Goal: Task Accomplishment & Management: Complete application form

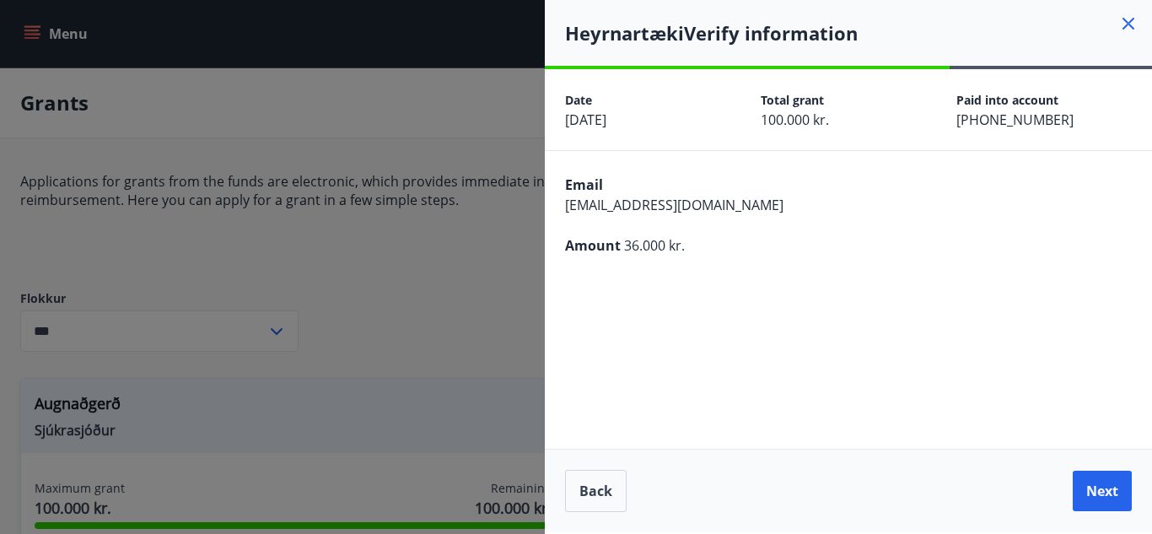
scroll to position [968, 0]
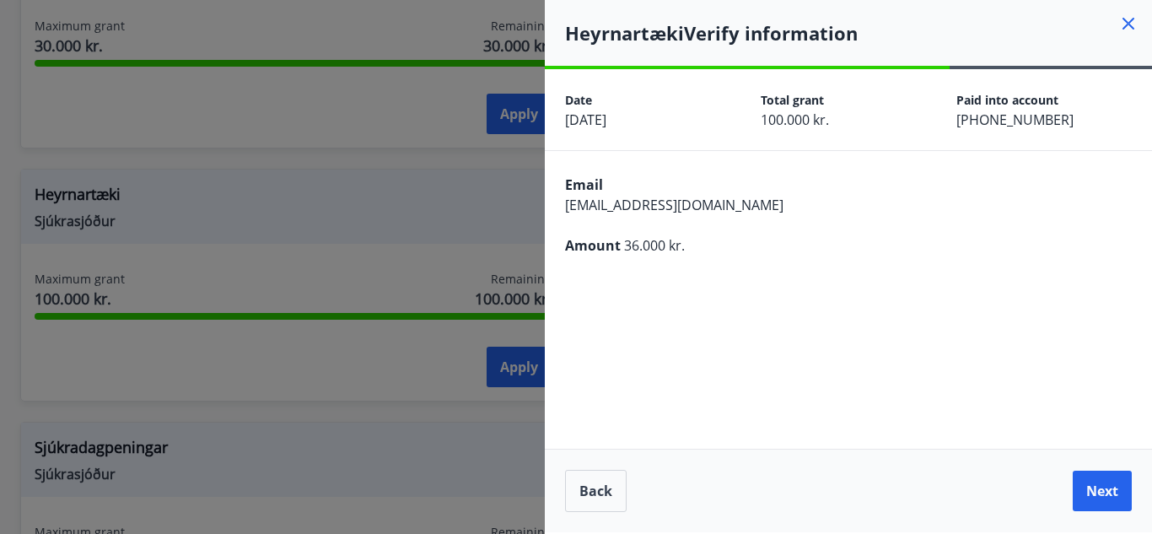
click at [1133, 16] on icon at bounding box center [1128, 23] width 20 height 20
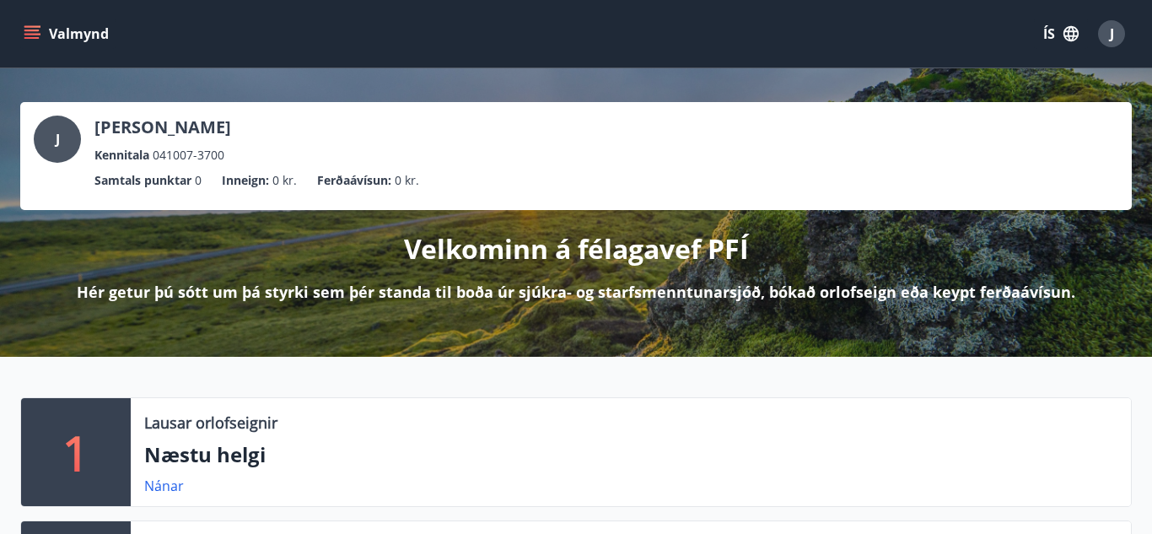
click at [1059, 37] on button "ÍS" at bounding box center [1061, 34] width 54 height 30
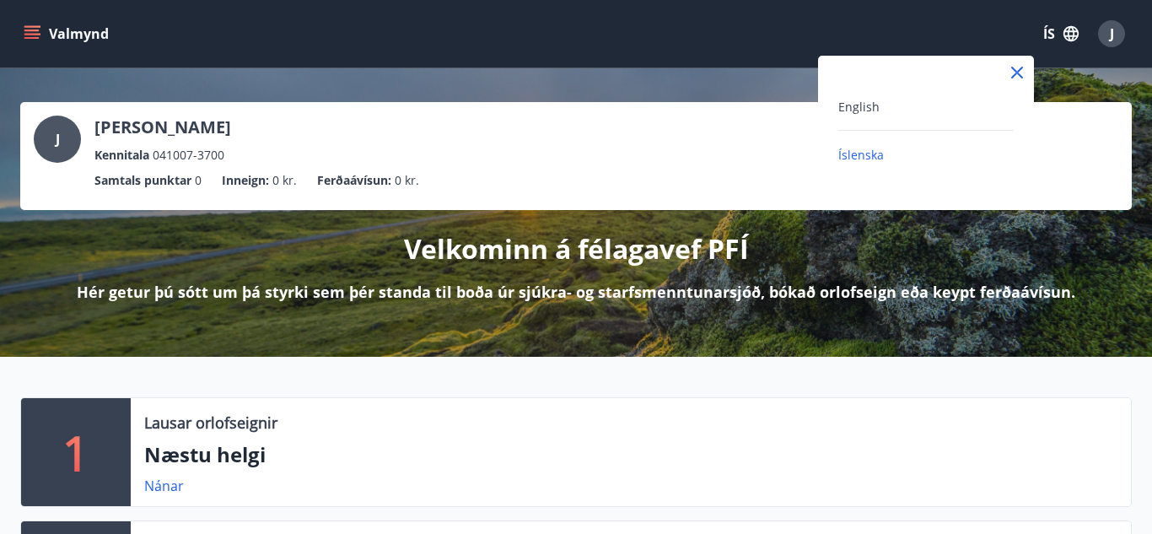
click at [910, 105] on div "English" at bounding box center [925, 106] width 175 height 20
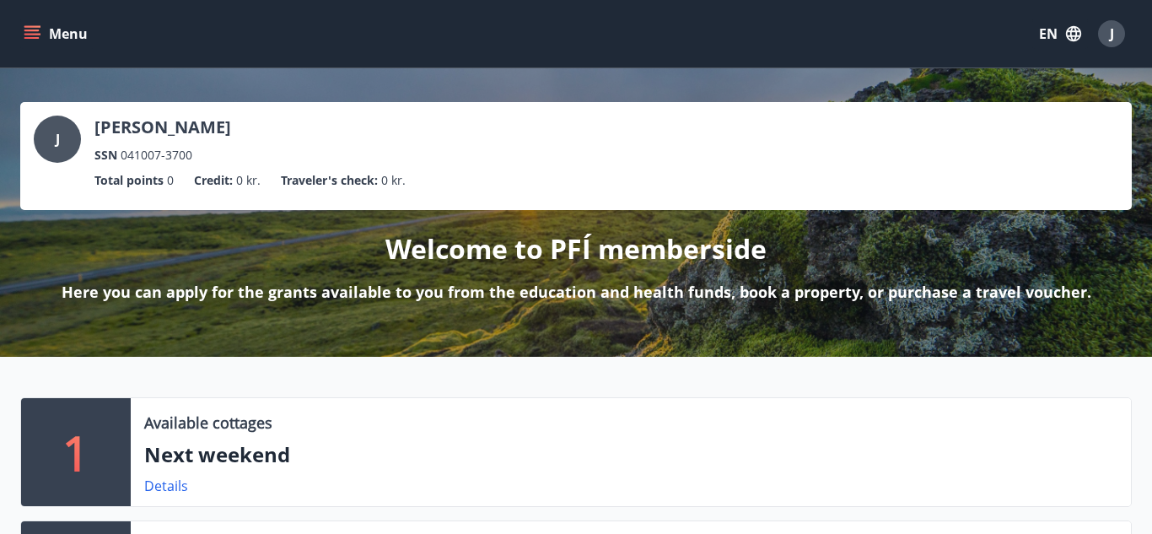
click at [50, 29] on button "Menu" at bounding box center [57, 34] width 74 height 30
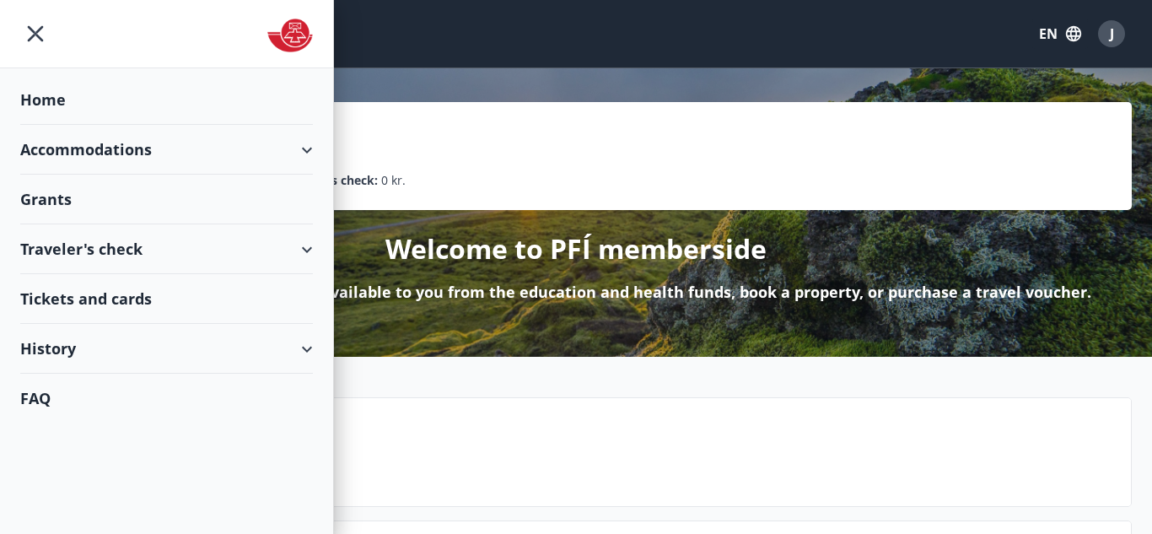
click at [131, 201] on div "Grants" at bounding box center [166, 200] width 293 height 50
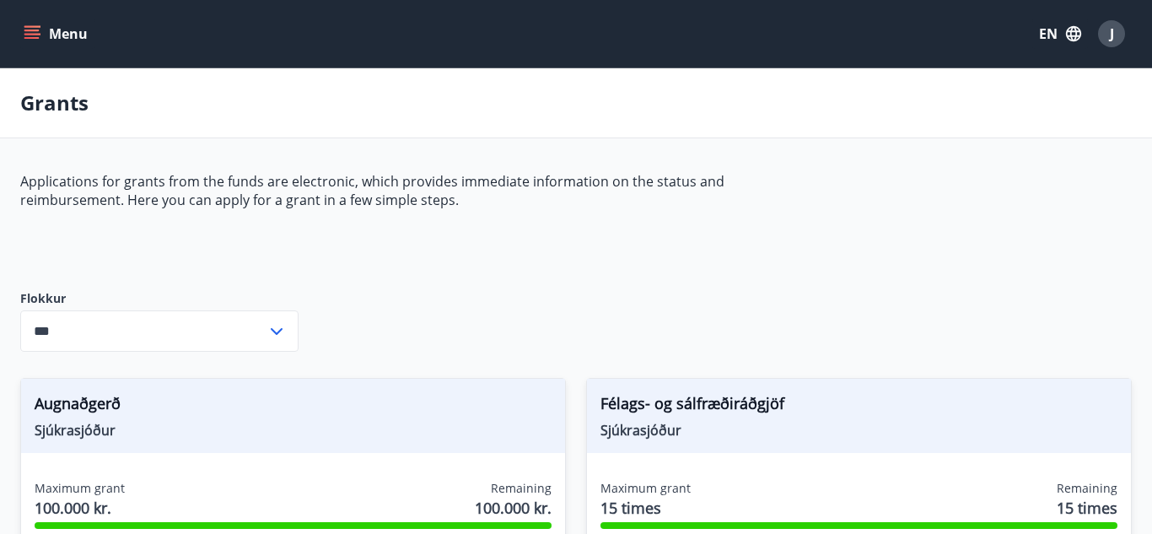
type input "***"
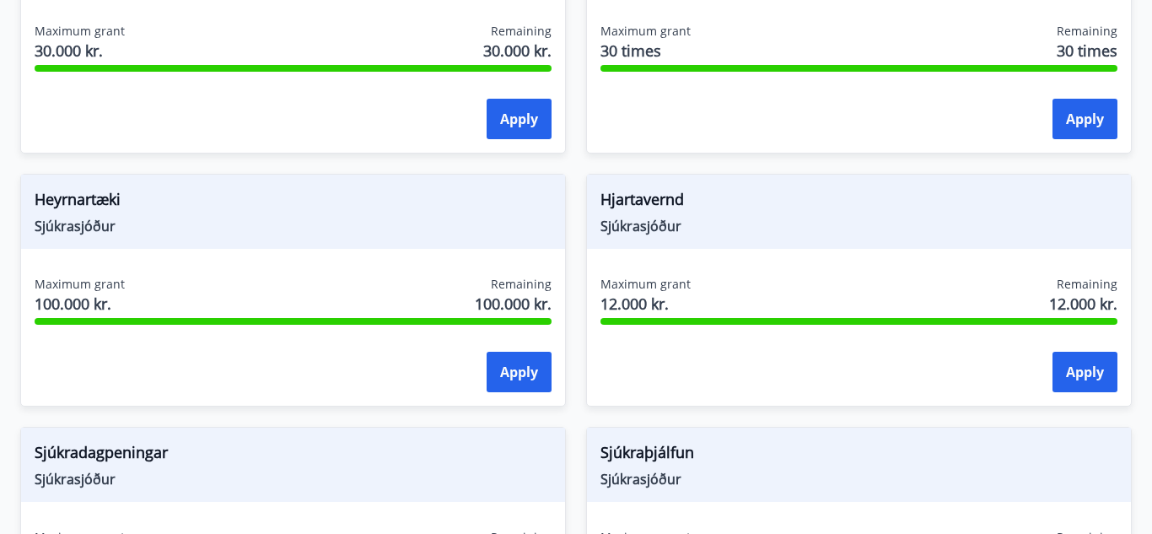
scroll to position [969, 0]
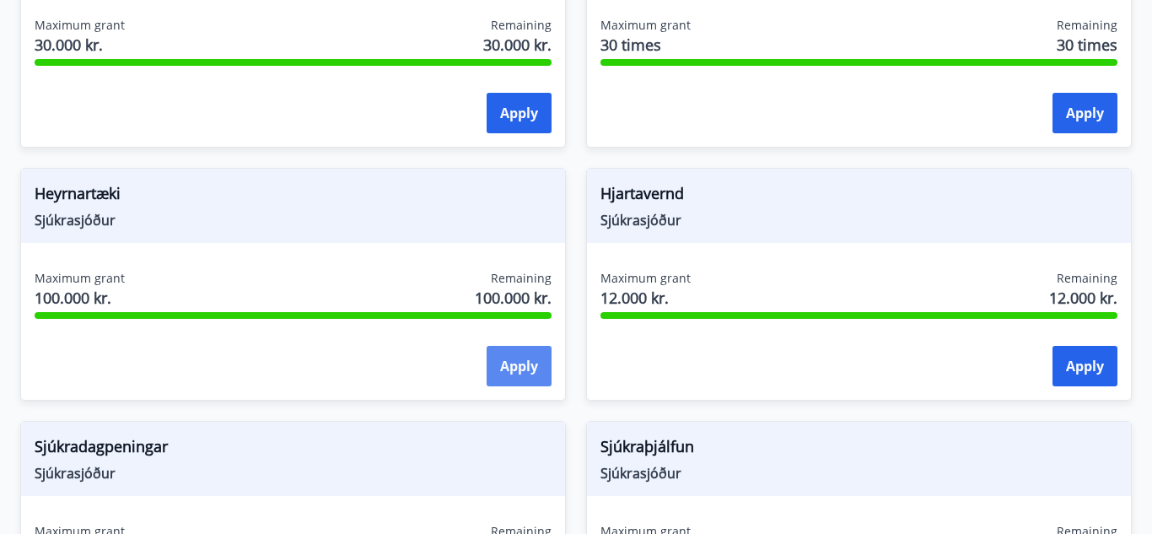
click at [529, 363] on button "Apply" at bounding box center [519, 366] width 65 height 40
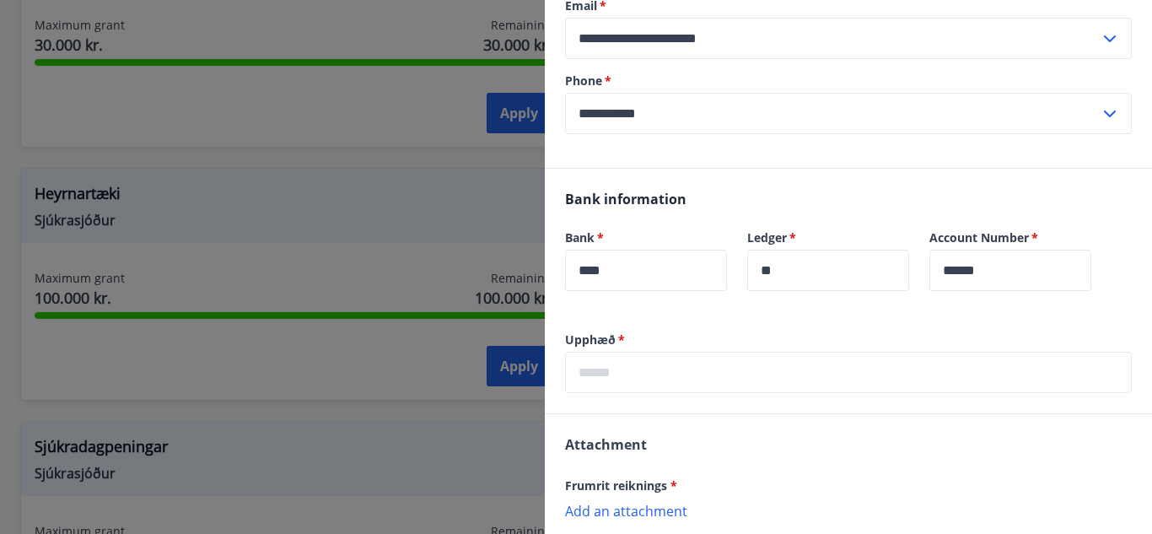
scroll to position [281, 0]
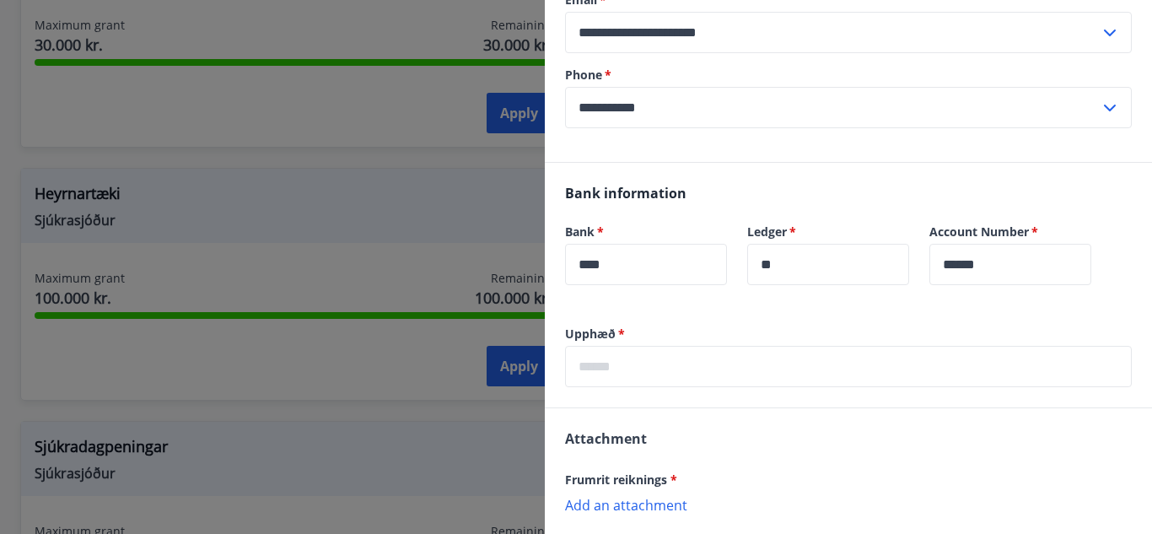
click at [644, 362] on input "text" at bounding box center [848, 366] width 567 height 41
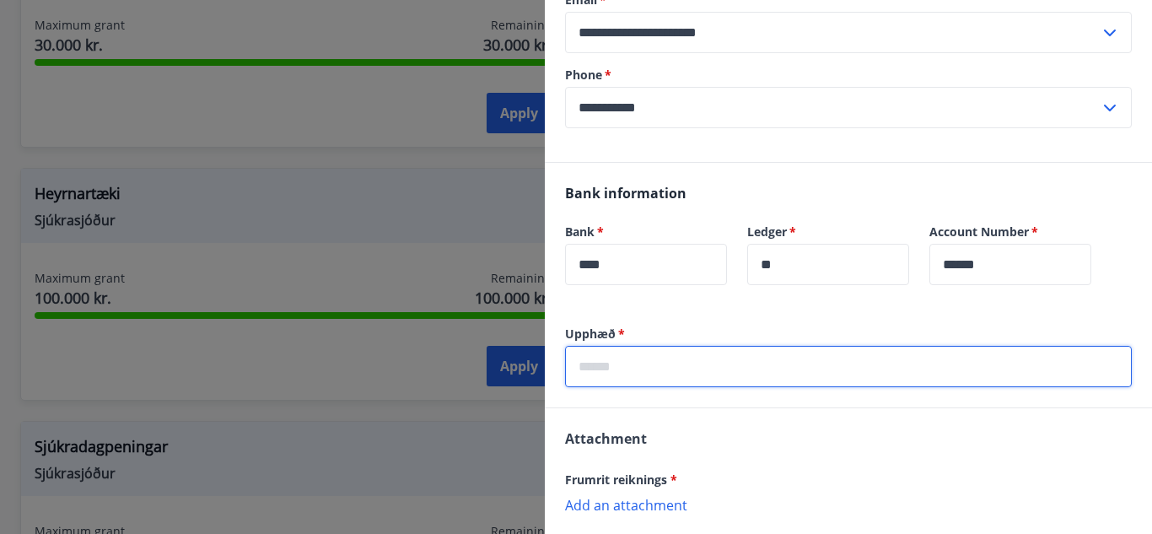
type input "*****"
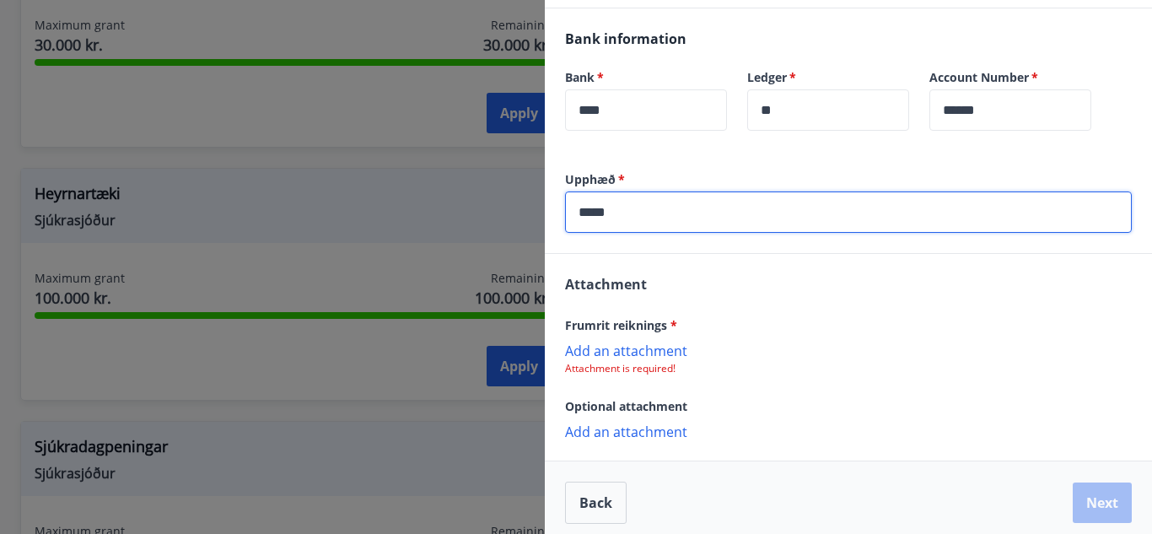
scroll to position [445, 0]
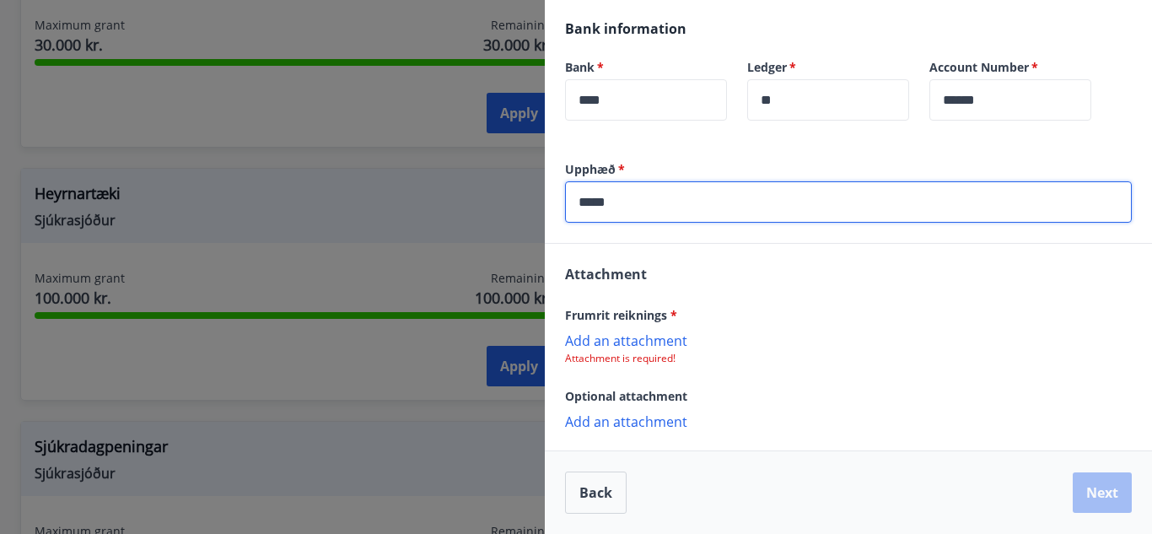
click at [623, 336] on p "Add an attachment" at bounding box center [848, 339] width 567 height 17
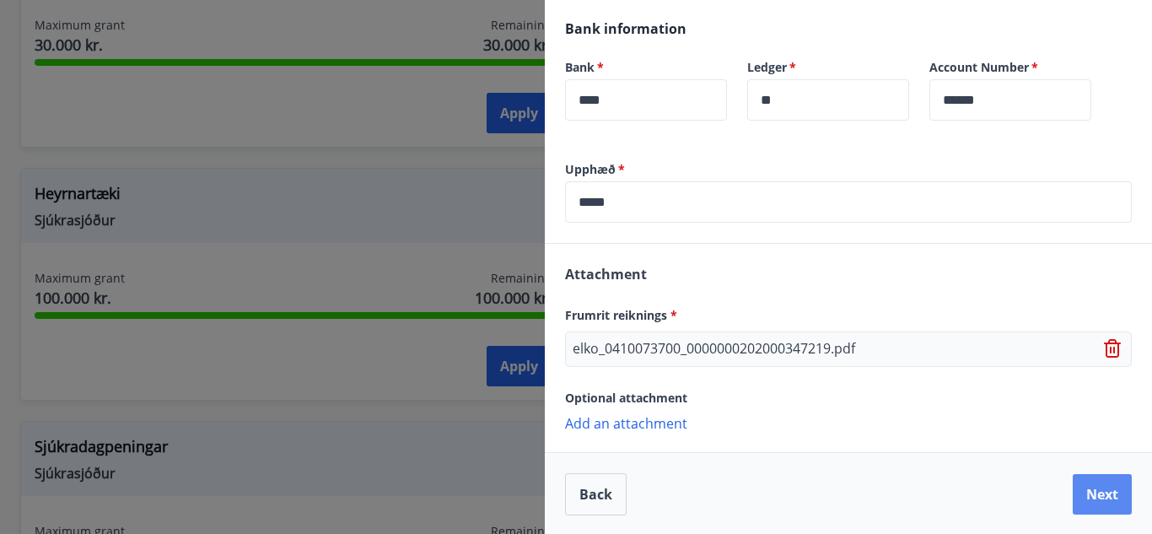
click at [1091, 503] on button "Next" at bounding box center [1102, 494] width 59 height 40
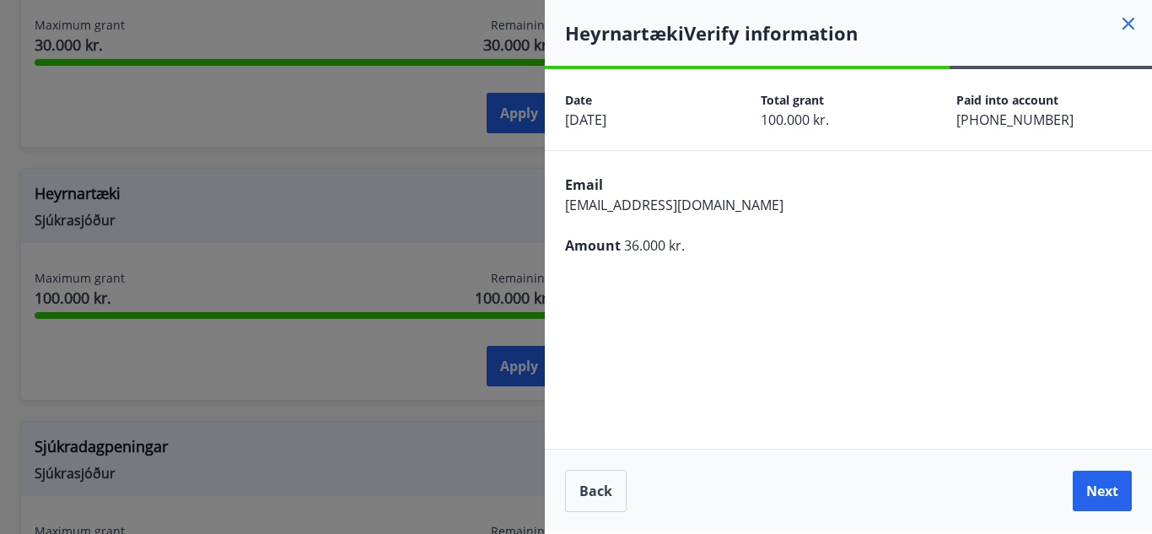
click at [1091, 503] on button "Next" at bounding box center [1102, 491] width 59 height 40
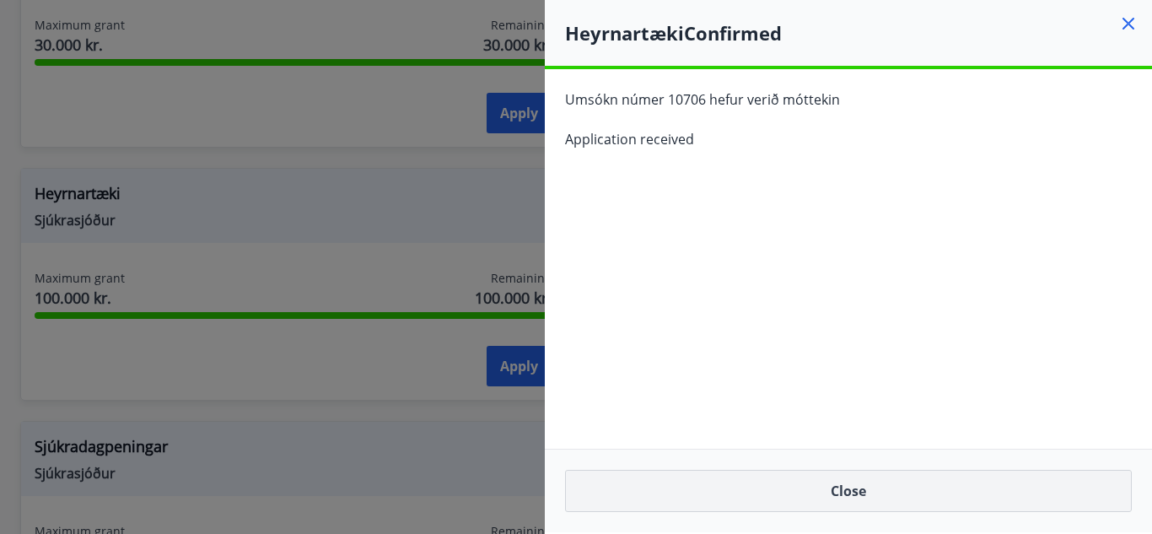
click at [728, 493] on button "Close" at bounding box center [848, 491] width 567 height 42
